Goal: Task Accomplishment & Management: Manage account settings

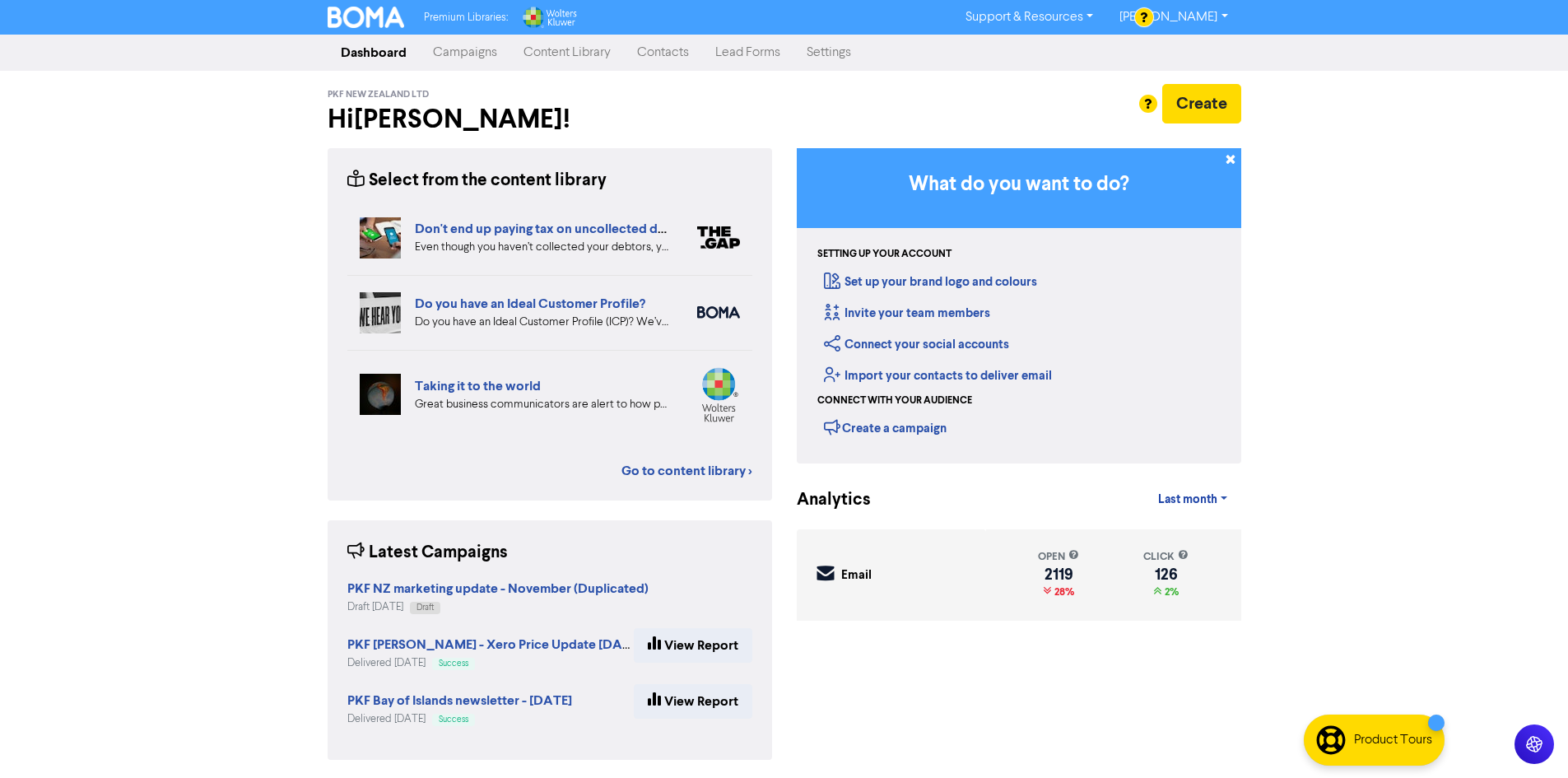
click at [1229, 18] on link "[PERSON_NAME]" at bounding box center [1173, 18] width 134 height 26
click at [1176, 40] on button "Log Out" at bounding box center [1172, 49] width 130 height 20
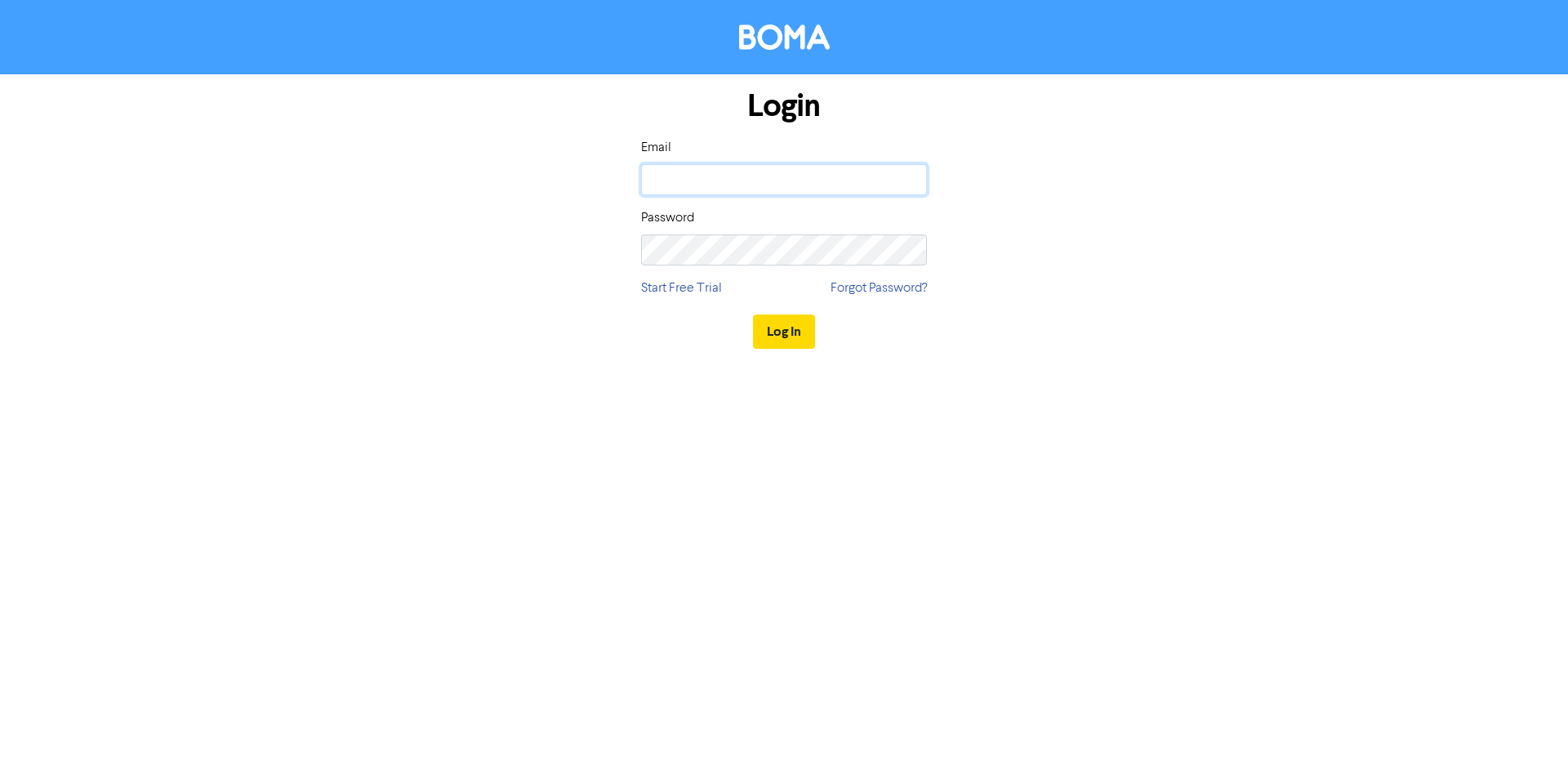
type input "[PERSON_NAME][EMAIL_ADDRESS][PERSON_NAME][DOMAIN_NAME]"
click at [788, 329] on button "Log In" at bounding box center [784, 331] width 62 height 34
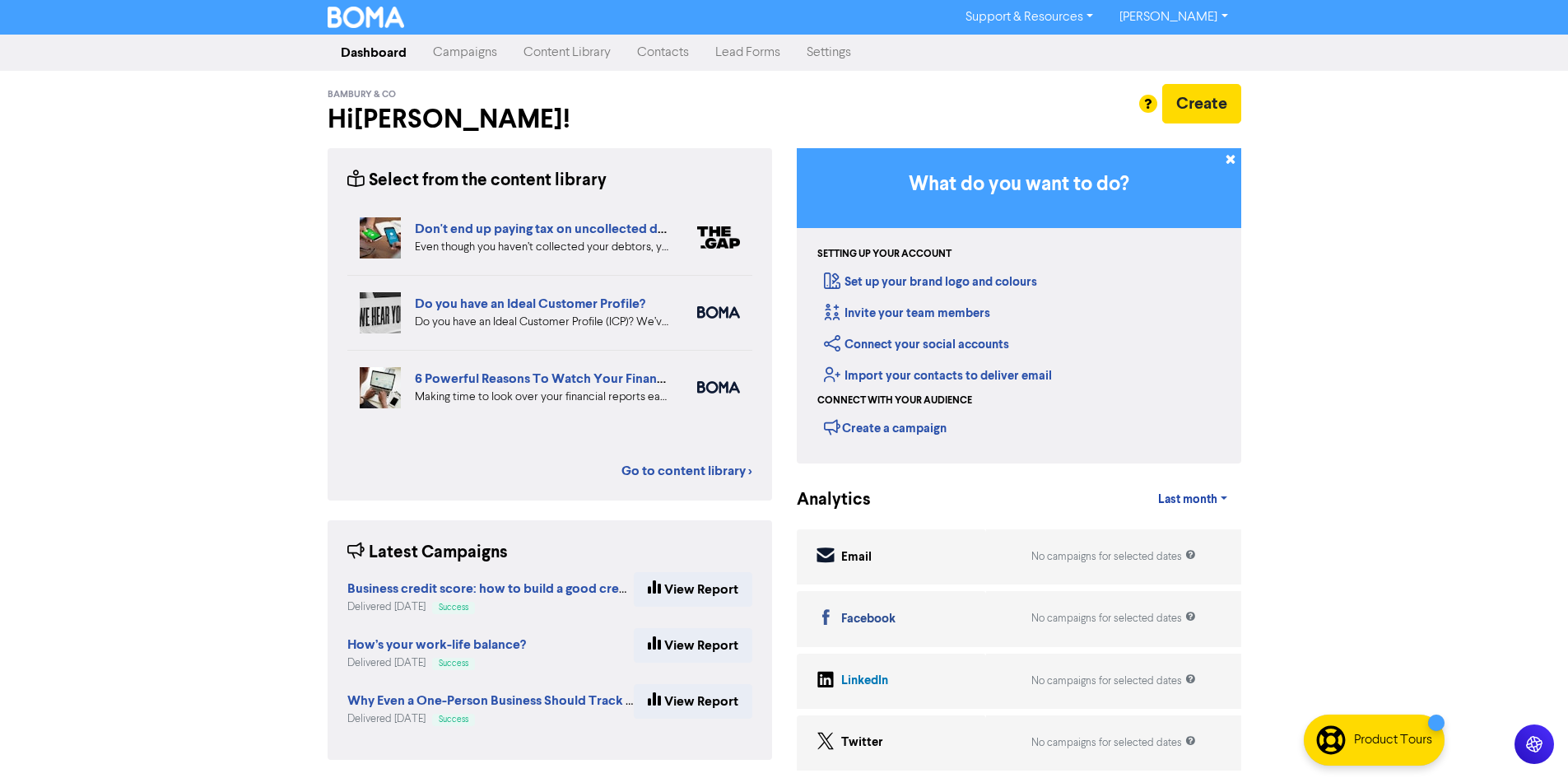
click at [826, 53] on link "Settings" at bounding box center [828, 53] width 71 height 33
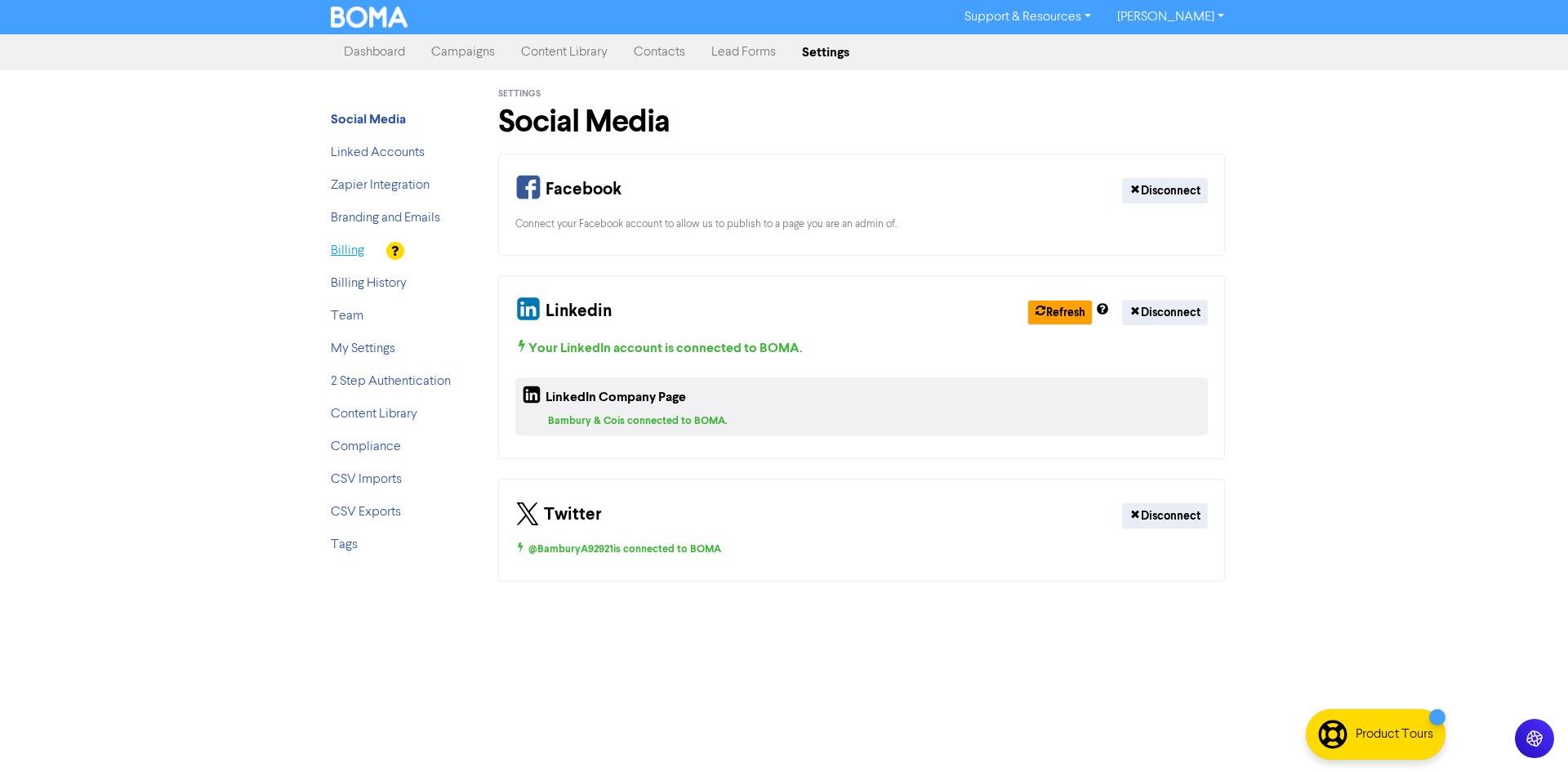
click at [347, 253] on link "Billing" at bounding box center [347, 250] width 34 height 13
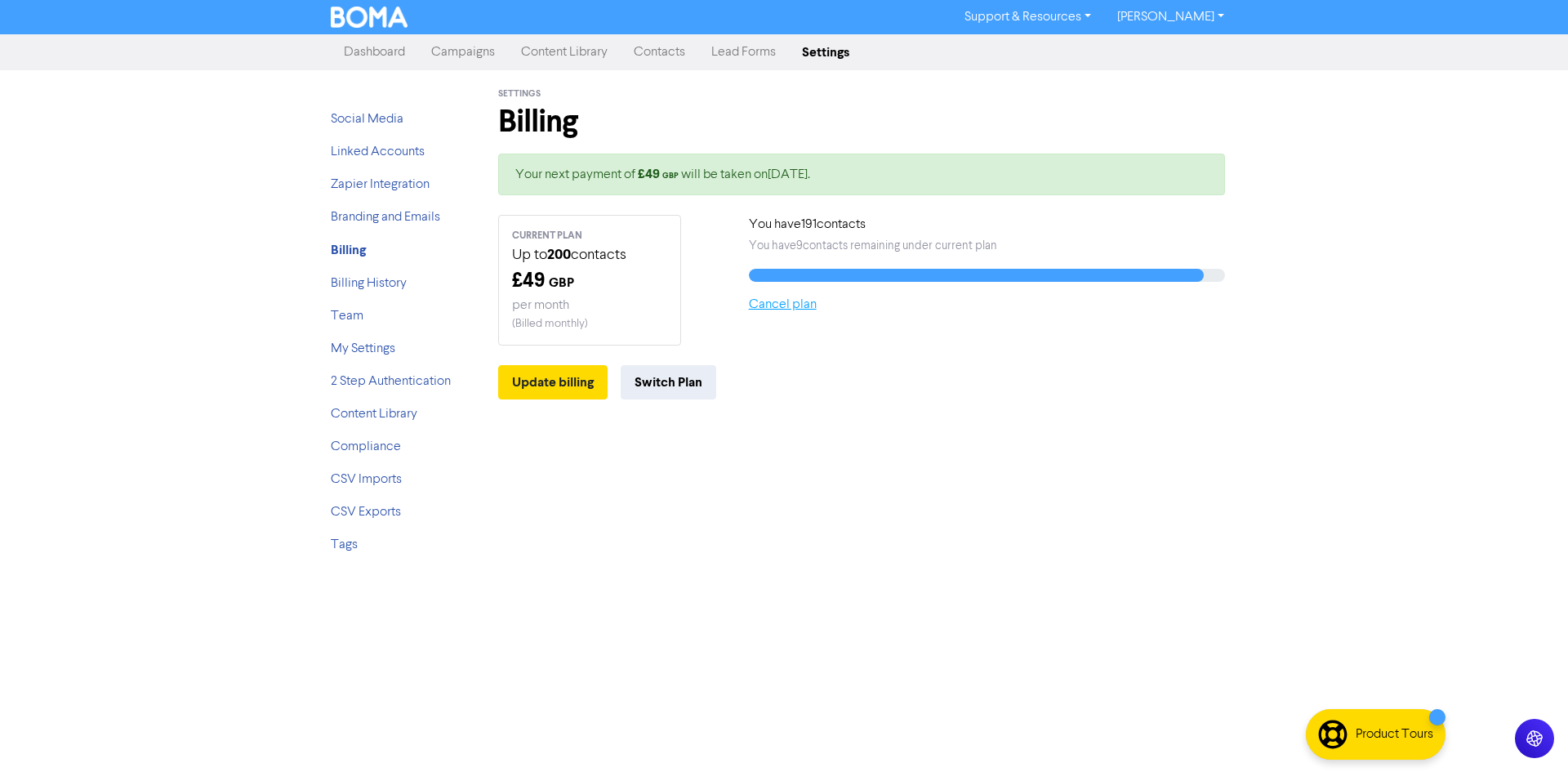
click at [777, 301] on link "Cancel plan" at bounding box center [783, 304] width 68 height 13
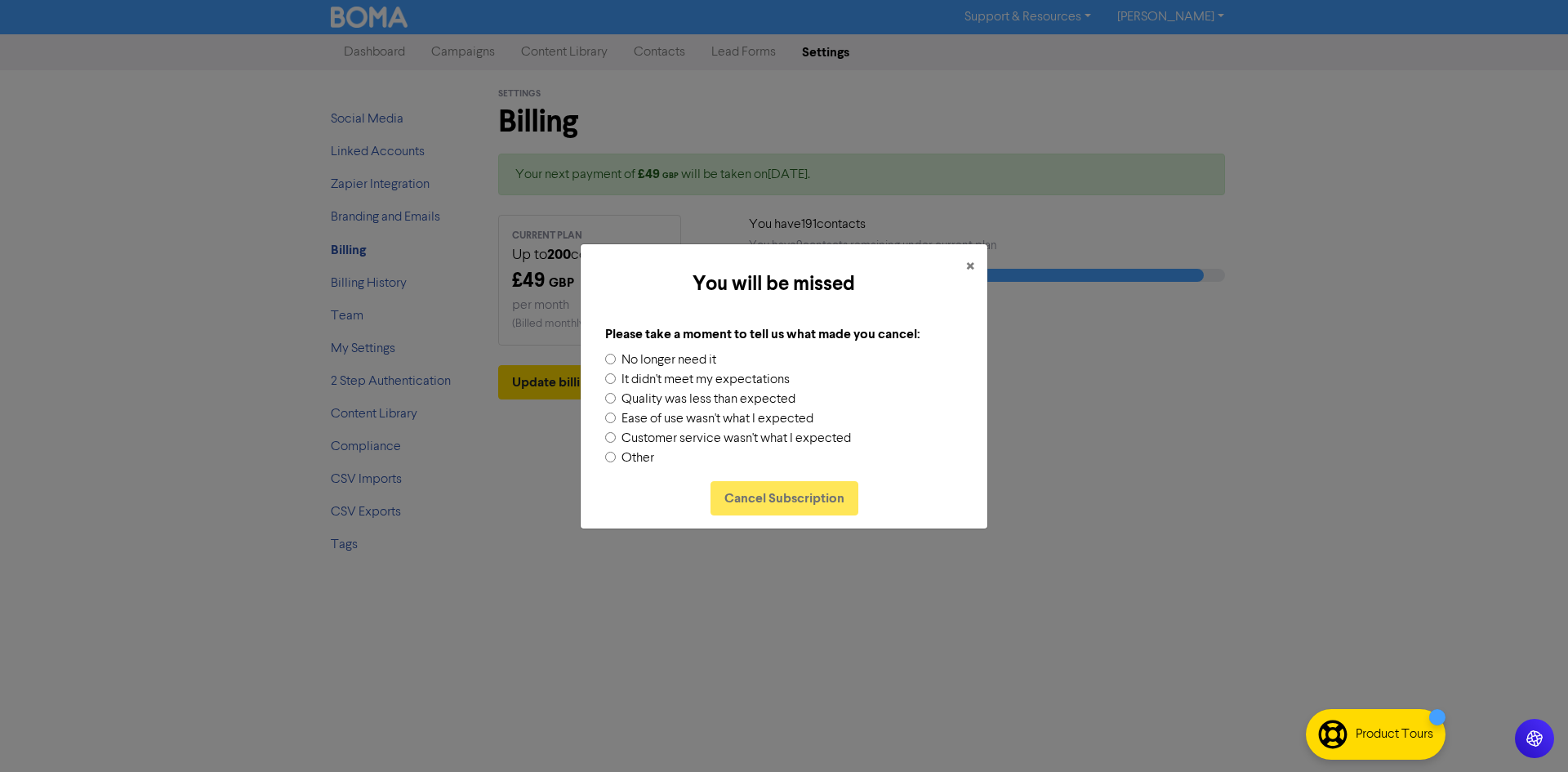
click at [612, 458] on input "Other" at bounding box center [611, 457] width 10 height 10
radio input "true"
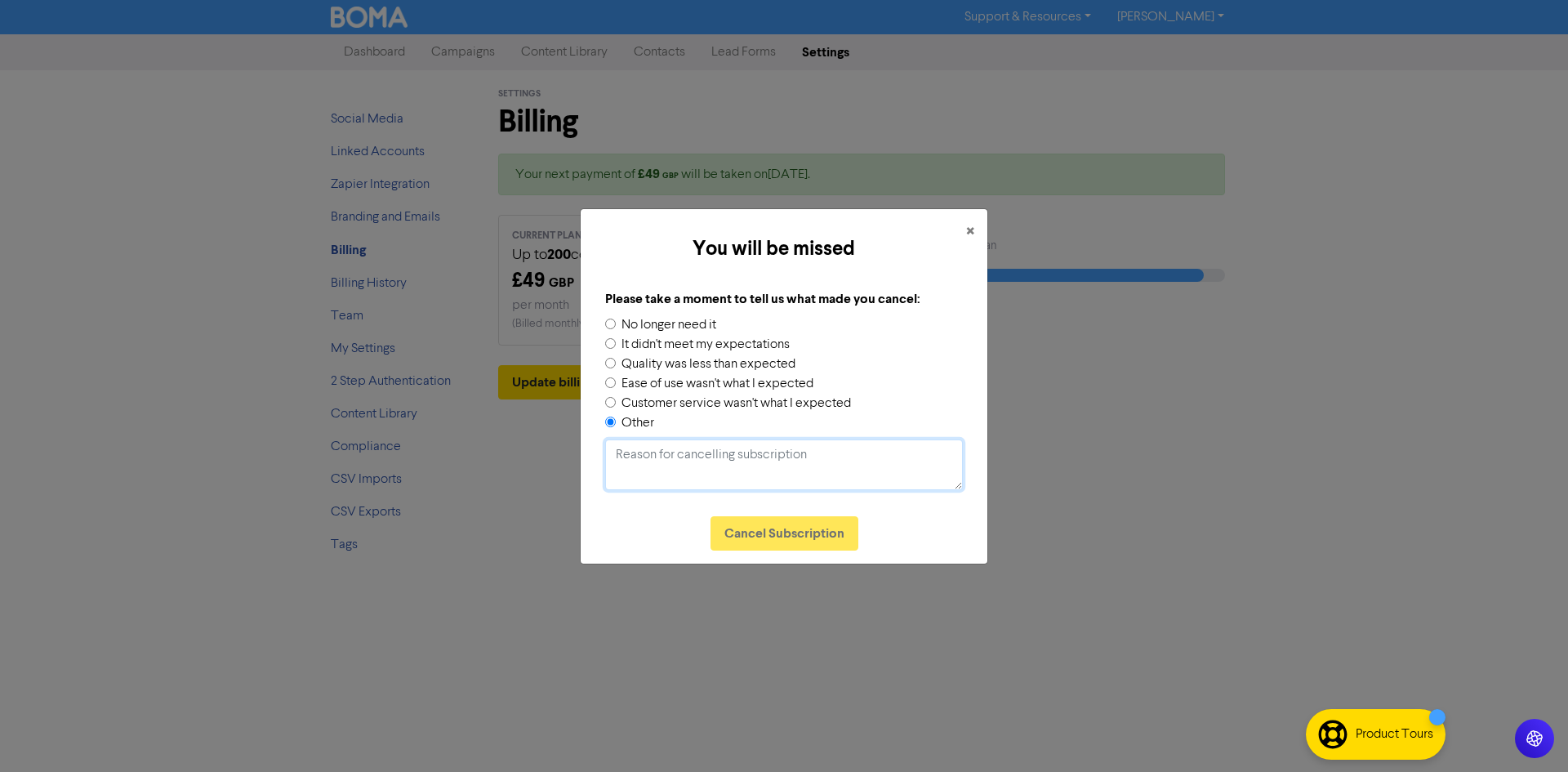
click at [658, 451] on textarea at bounding box center [784, 465] width 358 height 50
paste textarea "My name is [PERSON_NAME] and I am looking after [PERSON_NAME]'s personal affair…"
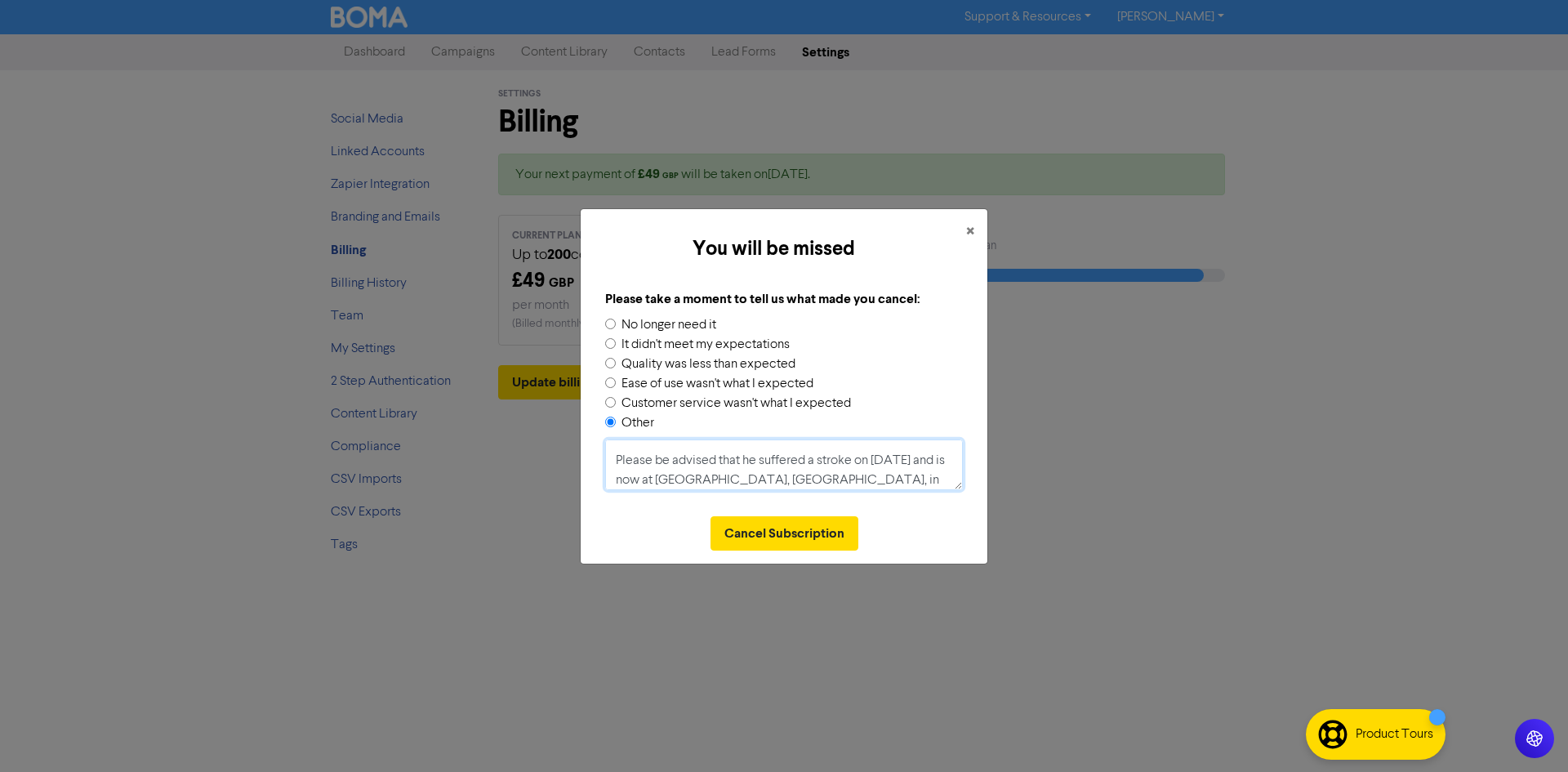
scroll to position [92, 0]
paste textarea "Please be advised that he suffered a stroke on [DATE] and is now at [GEOGRAPHIC…"
paste textarea "[PERSON_NAME]'s"
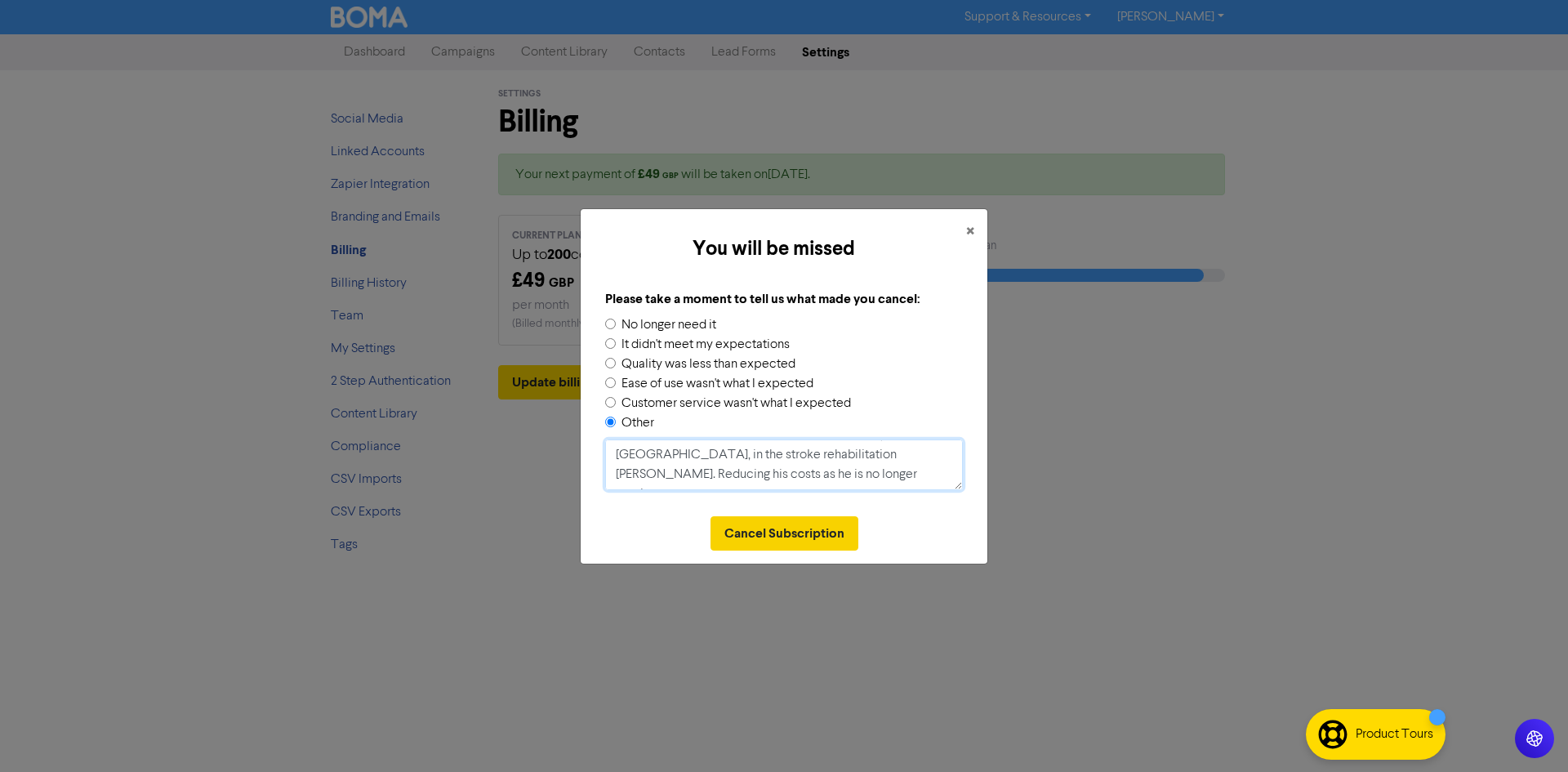
type textarea "Please be advised that [PERSON_NAME]'s suffered a stroke on [DATE] and is now a…"
click at [806, 539] on button "Cancel Subscription" at bounding box center [784, 532] width 148 height 34
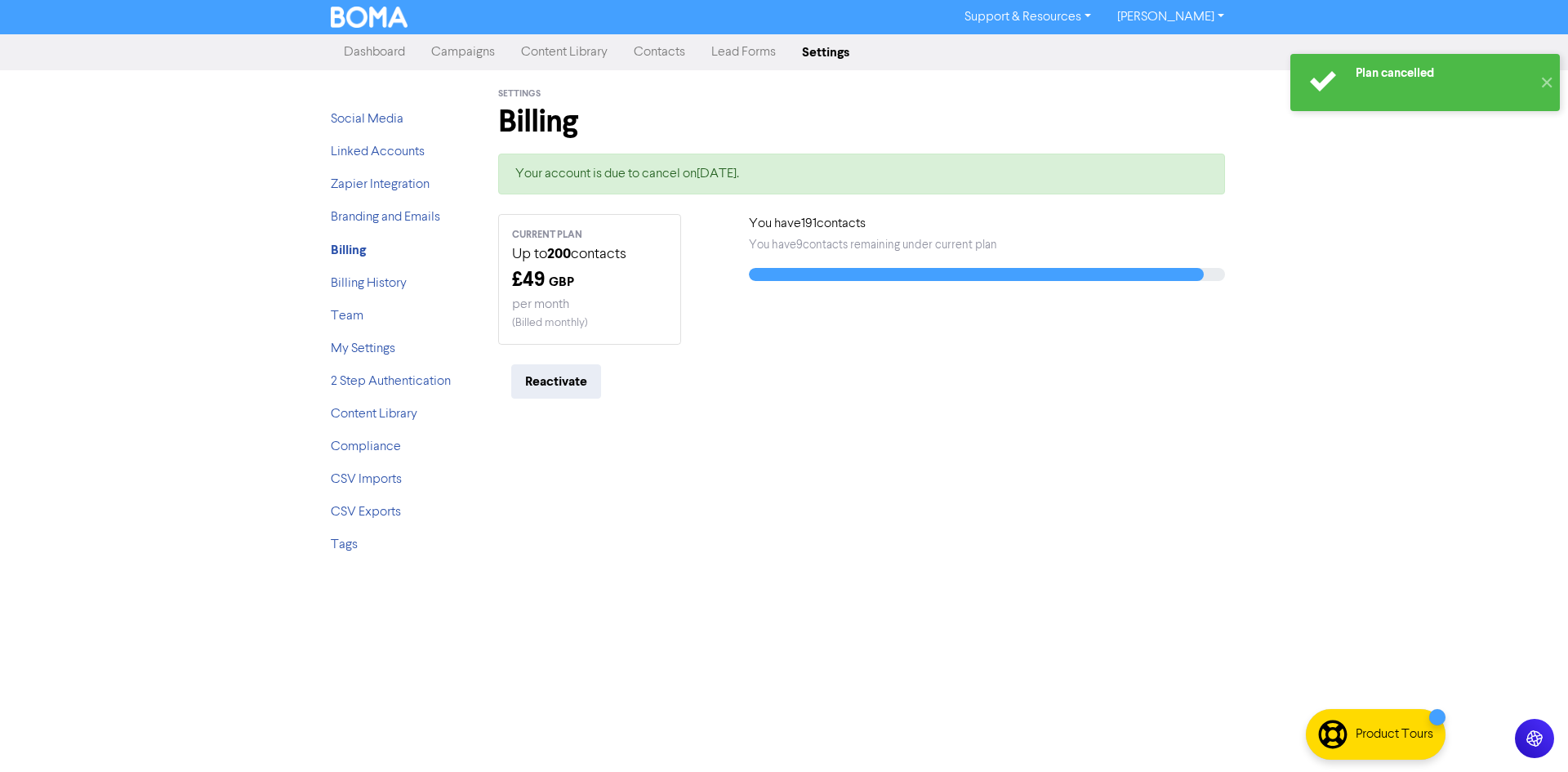
click at [1202, 9] on link "[PERSON_NAME]" at bounding box center [1170, 17] width 133 height 26
click at [1199, 50] on button "Log Out" at bounding box center [1169, 49] width 129 height 20
